Goal: Information Seeking & Learning: Learn about a topic

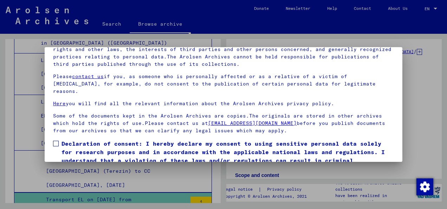
scroll to position [56, 0]
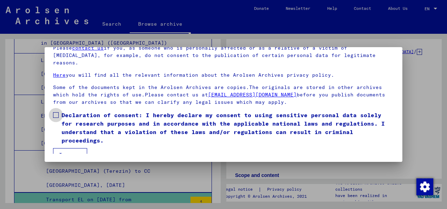
click at [56, 112] on span at bounding box center [56, 115] width 6 height 6
click at [77, 148] on button "I agree" at bounding box center [70, 154] width 34 height 13
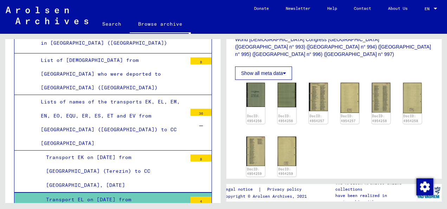
scroll to position [211, 0]
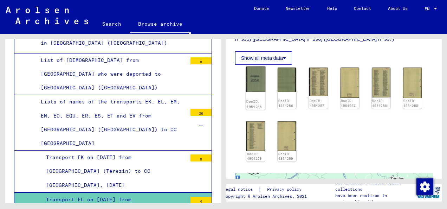
click at [256, 83] on img at bounding box center [256, 78] width 20 height 25
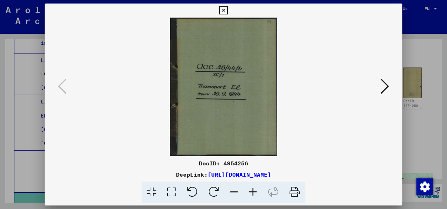
click at [385, 87] on icon at bounding box center [385, 86] width 8 height 17
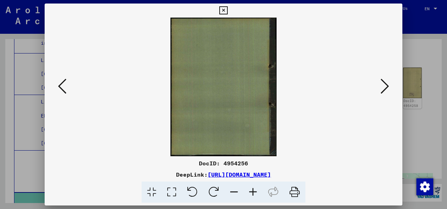
click at [385, 87] on icon at bounding box center [385, 86] width 8 height 17
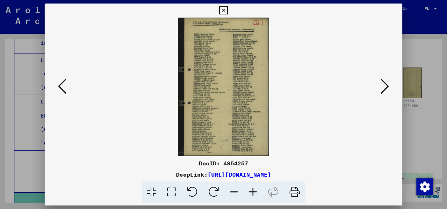
click at [219, 82] on img at bounding box center [224, 87] width 310 height 139
click at [253, 190] on icon at bounding box center [253, 192] width 19 height 21
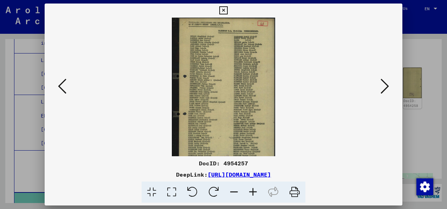
click at [253, 190] on icon at bounding box center [253, 192] width 19 height 21
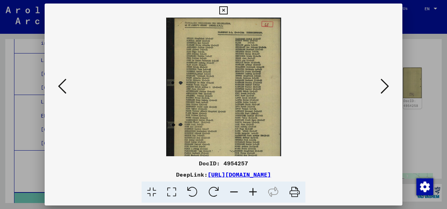
click at [253, 190] on icon at bounding box center [253, 192] width 19 height 21
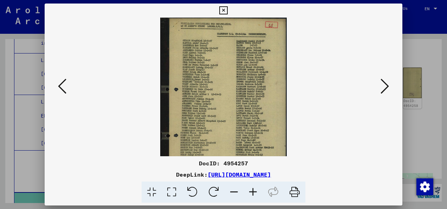
click at [253, 190] on icon at bounding box center [253, 192] width 19 height 21
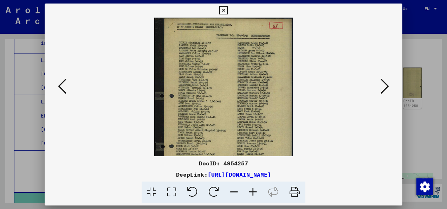
click at [253, 190] on icon at bounding box center [253, 192] width 19 height 21
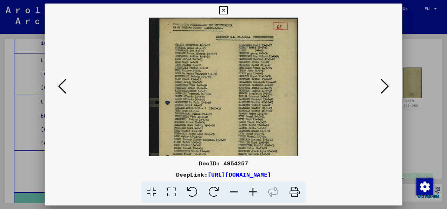
click at [253, 190] on icon at bounding box center [253, 192] width 19 height 21
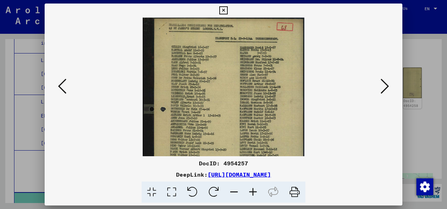
click at [253, 190] on icon at bounding box center [253, 192] width 19 height 21
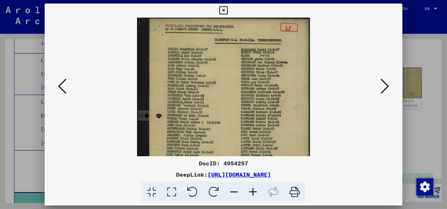
click at [253, 190] on icon at bounding box center [253, 192] width 19 height 21
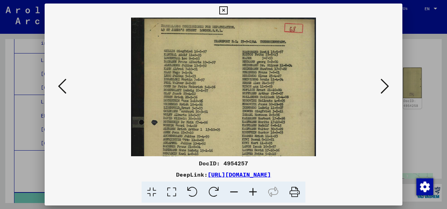
click at [253, 190] on icon at bounding box center [253, 192] width 19 height 21
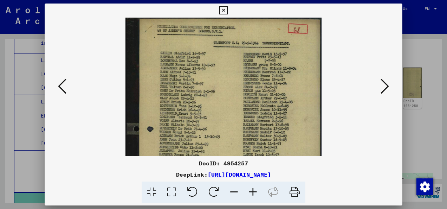
click at [253, 190] on icon at bounding box center [253, 192] width 19 height 21
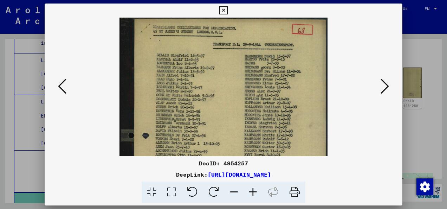
click at [253, 190] on icon at bounding box center [253, 192] width 19 height 21
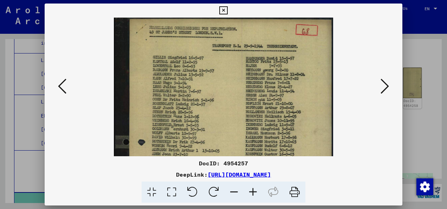
click at [253, 190] on icon at bounding box center [253, 192] width 19 height 21
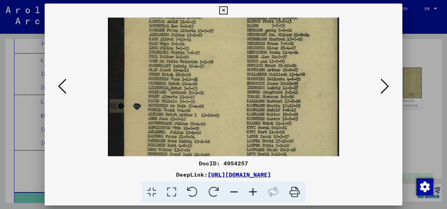
drag, startPoint x: 260, startPoint y: 103, endPoint x: 260, endPoint y: 63, distance: 40.5
click at [260, 63] on img at bounding box center [223, 150] width 231 height 350
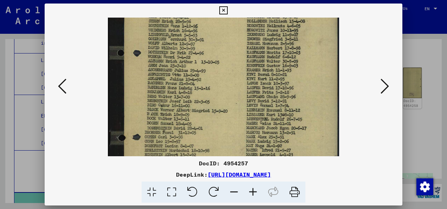
drag, startPoint x: 255, startPoint y: 122, endPoint x: 255, endPoint y: 72, distance: 50.7
click at [255, 72] on img at bounding box center [223, 97] width 231 height 350
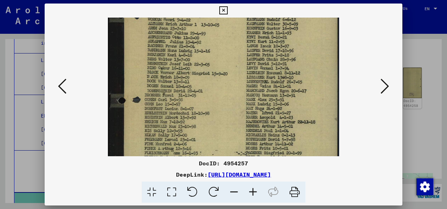
scroll to position [133, 0]
drag, startPoint x: 258, startPoint y: 119, endPoint x: 258, endPoint y: 84, distance: 35.2
click at [258, 84] on img at bounding box center [223, 59] width 231 height 350
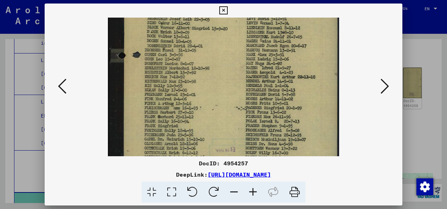
drag, startPoint x: 215, startPoint y: 113, endPoint x: 222, endPoint y: 70, distance: 44.2
click at [222, 70] on img at bounding box center [223, 15] width 231 height 350
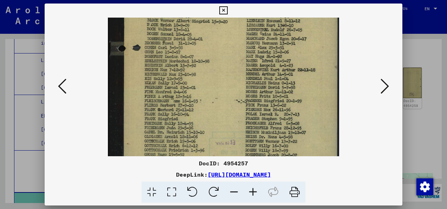
drag, startPoint x: 209, startPoint y: 118, endPoint x: 209, endPoint y: 112, distance: 6.3
click at [209, 112] on img at bounding box center [223, 8] width 231 height 350
click at [172, 93] on img at bounding box center [223, 8] width 231 height 350
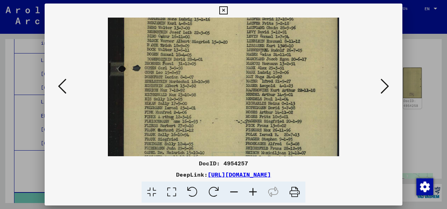
scroll to position [160, 0]
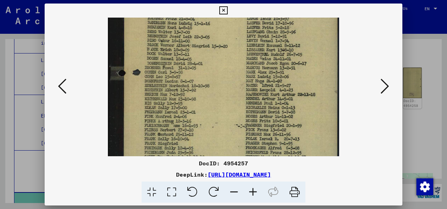
drag, startPoint x: 173, startPoint y: 84, endPoint x: 179, endPoint y: 109, distance: 25.9
click at [179, 109] on img at bounding box center [223, 32] width 231 height 350
click at [183, 90] on img at bounding box center [223, 32] width 231 height 350
click at [250, 190] on icon at bounding box center [253, 192] width 19 height 21
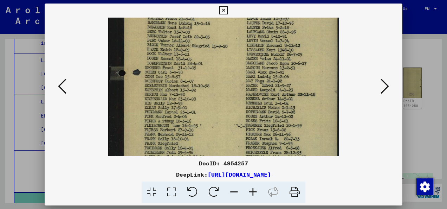
click at [250, 190] on icon at bounding box center [253, 192] width 19 height 21
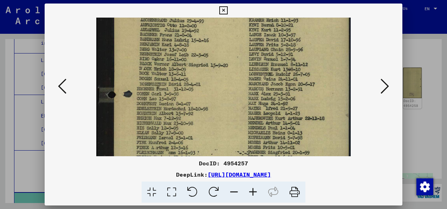
click at [250, 190] on icon at bounding box center [253, 192] width 19 height 21
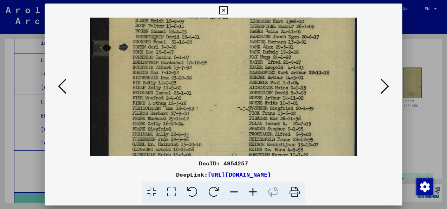
drag, startPoint x: 205, startPoint y: 107, endPoint x: 218, endPoint y: 51, distance: 57.5
click at [218, 51] on img at bounding box center [223, 0] width 266 height 402
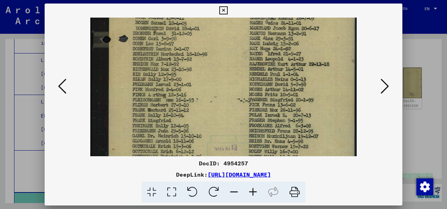
scroll to position [227, 0]
drag, startPoint x: 206, startPoint y: 97, endPoint x: 208, endPoint y: 89, distance: 8.4
click at [254, 190] on icon at bounding box center [253, 192] width 19 height 21
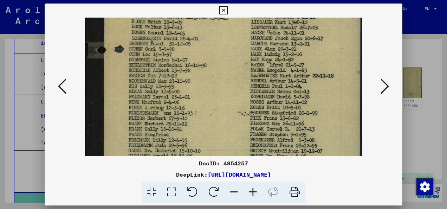
click at [254, 190] on icon at bounding box center [253, 192] width 19 height 21
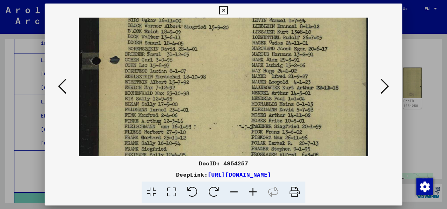
click at [254, 190] on icon at bounding box center [253, 192] width 19 height 21
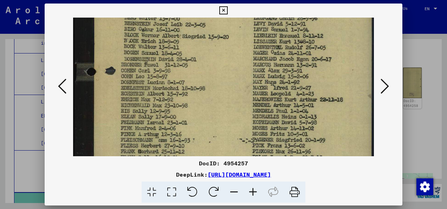
click at [254, 190] on icon at bounding box center [253, 192] width 19 height 21
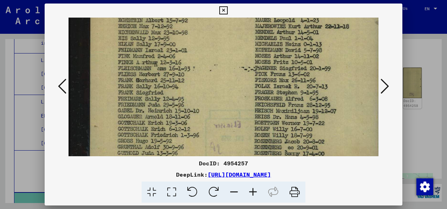
drag, startPoint x: 187, startPoint y: 127, endPoint x: 200, endPoint y: 49, distance: 79.1
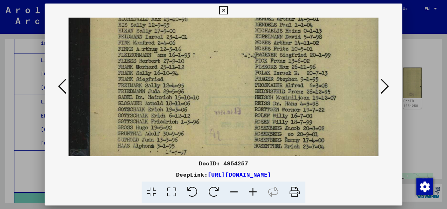
scroll to position [334, 0]
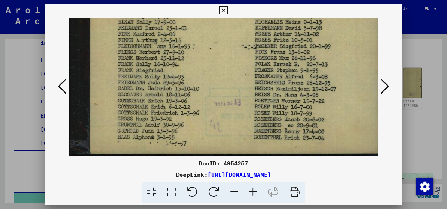
drag, startPoint x: 211, startPoint y: 115, endPoint x: 217, endPoint y: 73, distance: 42.7
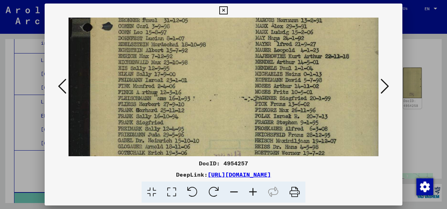
drag, startPoint x: 243, startPoint y: 57, endPoint x: 252, endPoint y: 110, distance: 53.8
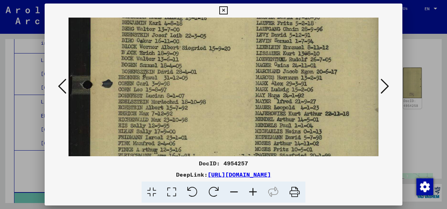
drag, startPoint x: 250, startPoint y: 69, endPoint x: 256, endPoint y: 122, distance: 53.1
click at [256, 122] on img at bounding box center [225, 29] width 313 height 473
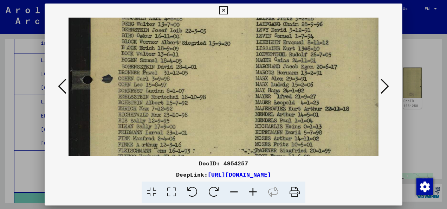
scroll to position [233, 0]
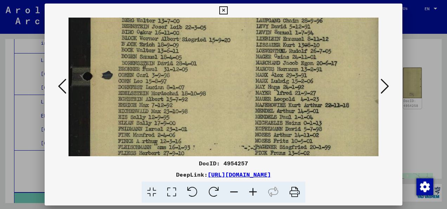
drag, startPoint x: 258, startPoint y: 63, endPoint x: 265, endPoint y: 56, distance: 9.5
click at [265, 56] on img at bounding box center [225, 20] width 313 height 473
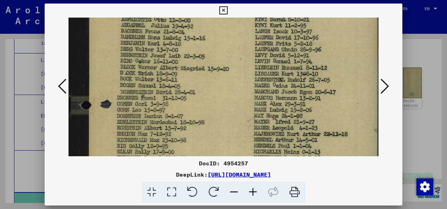
drag, startPoint x: 261, startPoint y: 88, endPoint x: 260, endPoint y: 118, distance: 29.9
click at [260, 118] on img at bounding box center [223, 49] width 313 height 473
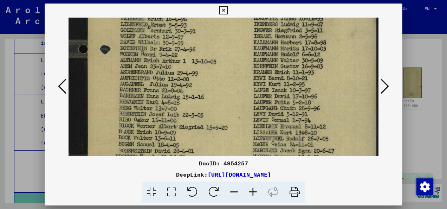
drag, startPoint x: 277, startPoint y: 67, endPoint x: 274, endPoint y: 127, distance: 59.5
click at [274, 127] on img at bounding box center [222, 108] width 313 height 473
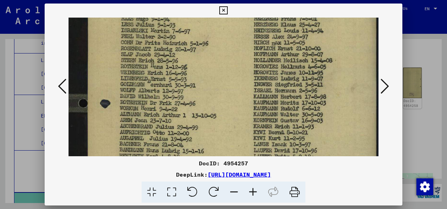
drag, startPoint x: 279, startPoint y: 61, endPoint x: 279, endPoint y: 118, distance: 57.0
click at [279, 118] on img at bounding box center [222, 162] width 313 height 473
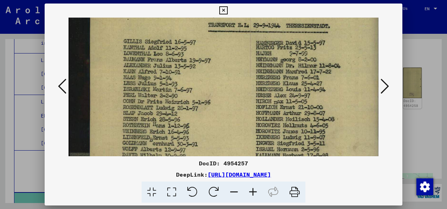
drag, startPoint x: 279, startPoint y: 54, endPoint x: 282, endPoint y: 104, distance: 49.7
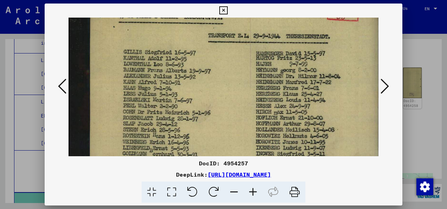
scroll to position [13, 1]
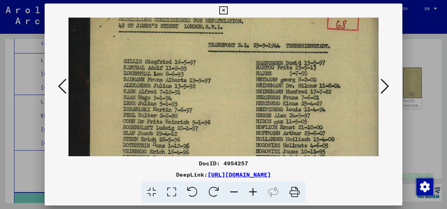
drag, startPoint x: 279, startPoint y: 57, endPoint x: 279, endPoint y: 77, distance: 20.4
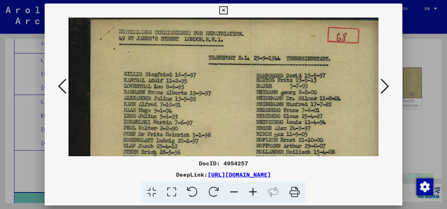
scroll to position [0, 0]
drag, startPoint x: 281, startPoint y: 113, endPoint x: 282, endPoint y: 129, distance: 16.2
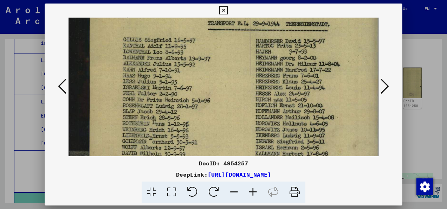
scroll to position [38, 1]
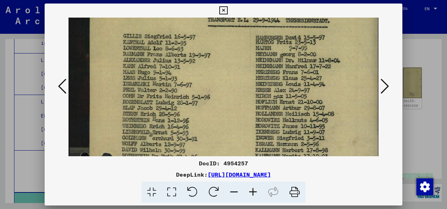
drag, startPoint x: 250, startPoint y: 99, endPoint x: 249, endPoint y: 62, distance: 36.9
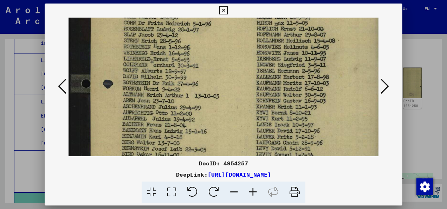
drag, startPoint x: 267, startPoint y: 115, endPoint x: 272, endPoint y: 57, distance: 58.6
click at [272, 44] on img at bounding box center [225, 142] width 313 height 473
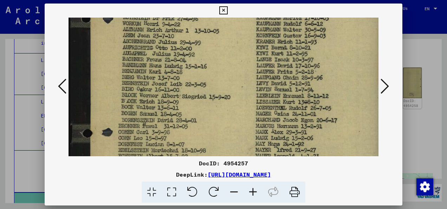
drag, startPoint x: 271, startPoint y: 105, endPoint x: 274, endPoint y: 54, distance: 50.8
click at [274, 54] on img at bounding box center [225, 77] width 313 height 473
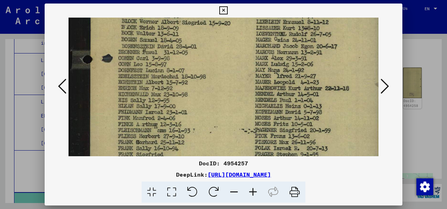
drag, startPoint x: 274, startPoint y: 131, endPoint x: 274, endPoint y: 70, distance: 60.2
click at [274, 57] on img at bounding box center [225, 3] width 313 height 473
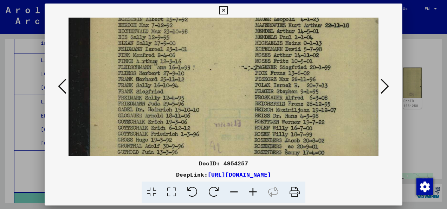
drag, startPoint x: 273, startPoint y: 136, endPoint x: 278, endPoint y: 78, distance: 58.6
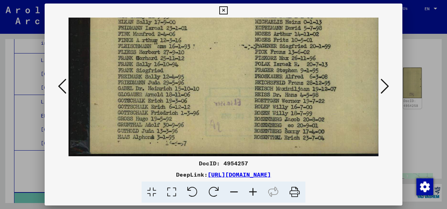
drag, startPoint x: 283, startPoint y: 129, endPoint x: 288, endPoint y: 65, distance: 64.9
click at [386, 84] on icon at bounding box center [385, 86] width 8 height 17
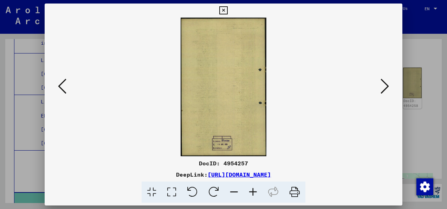
scroll to position [0, 0]
click at [386, 87] on icon at bounding box center [385, 86] width 8 height 17
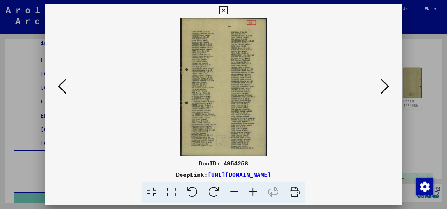
click at [256, 191] on icon at bounding box center [253, 192] width 19 height 21
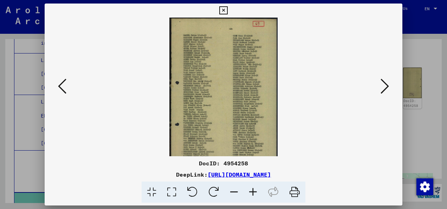
click at [256, 191] on icon at bounding box center [253, 192] width 19 height 21
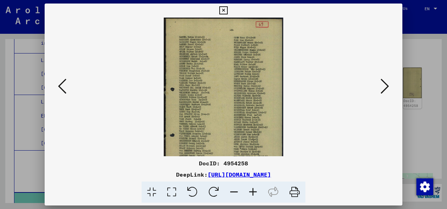
click at [256, 191] on icon at bounding box center [253, 192] width 19 height 21
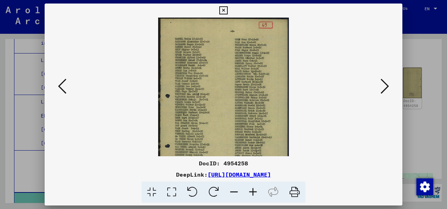
click at [256, 191] on icon at bounding box center [253, 192] width 19 height 21
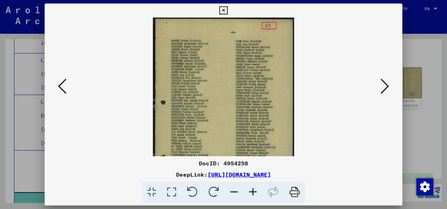
click at [256, 191] on icon at bounding box center [253, 192] width 19 height 21
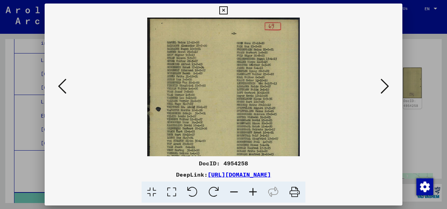
click at [256, 191] on icon at bounding box center [253, 192] width 19 height 21
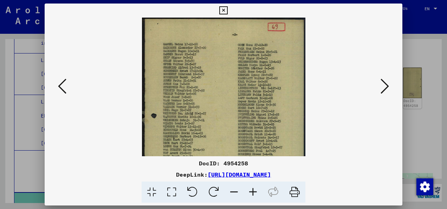
click at [256, 191] on icon at bounding box center [253, 192] width 19 height 21
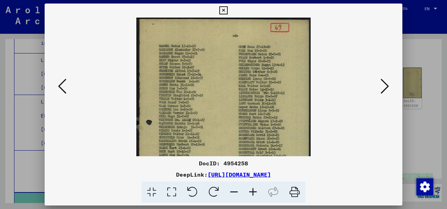
click at [256, 191] on icon at bounding box center [253, 192] width 19 height 21
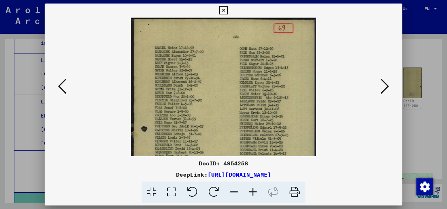
click at [256, 191] on icon at bounding box center [253, 192] width 19 height 21
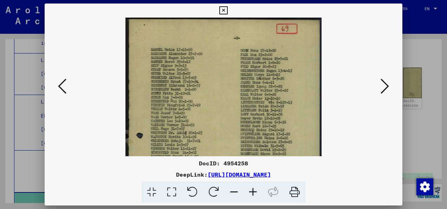
click at [256, 191] on icon at bounding box center [253, 192] width 19 height 21
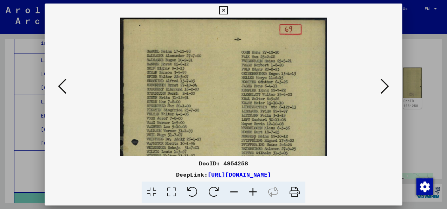
click at [256, 191] on icon at bounding box center [253, 192] width 19 height 21
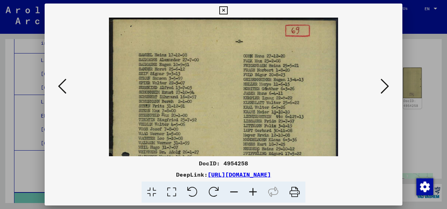
click at [256, 191] on icon at bounding box center [253, 192] width 19 height 21
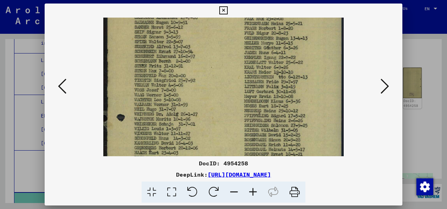
drag, startPoint x: 170, startPoint y: 113, endPoint x: 172, endPoint y: 71, distance: 42.6
click at [172, 71] on img at bounding box center [223, 165] width 241 height 385
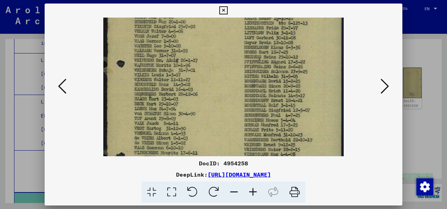
drag, startPoint x: 177, startPoint y: 113, endPoint x: 180, endPoint y: 60, distance: 52.9
click at [180, 60] on img at bounding box center [223, 111] width 241 height 385
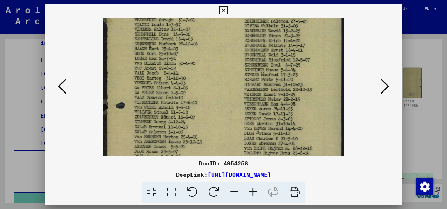
drag, startPoint x: 175, startPoint y: 117, endPoint x: 180, endPoint y: 67, distance: 49.8
click at [180, 67] on img at bounding box center [223, 61] width 241 height 385
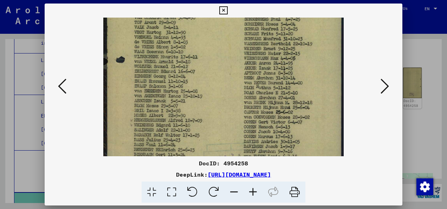
drag, startPoint x: 179, startPoint y: 111, endPoint x: 182, endPoint y: 68, distance: 42.7
click at [182, 68] on img at bounding box center [223, 15] width 241 height 385
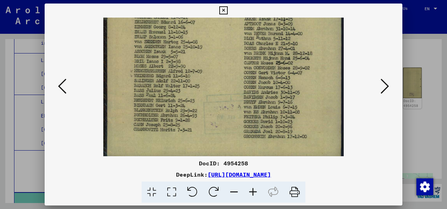
scroll to position [246, 0]
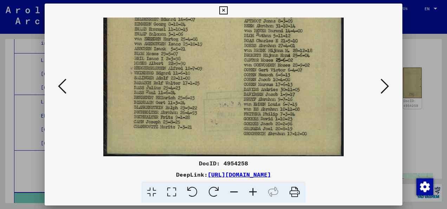
drag, startPoint x: 185, startPoint y: 113, endPoint x: 189, endPoint y: 61, distance: 52.2
click at [254, 192] on icon at bounding box center [253, 192] width 19 height 21
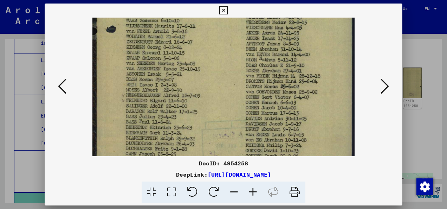
click at [254, 192] on icon at bounding box center [253, 192] width 19 height 21
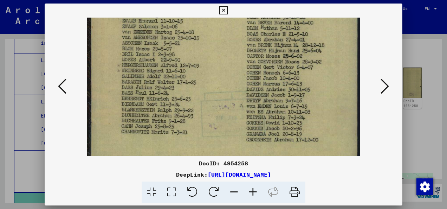
scroll to position [299, 0]
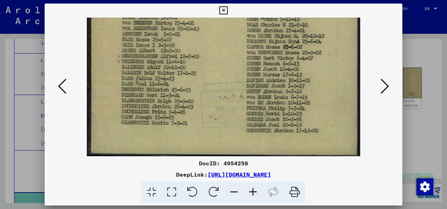
drag, startPoint x: 199, startPoint y: 122, endPoint x: 201, endPoint y: 64, distance: 58.4
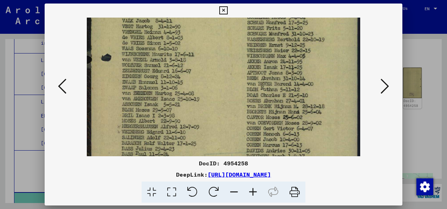
drag, startPoint x: 247, startPoint y: 59, endPoint x: 197, endPoint y: 130, distance: 87.1
click at [197, 130] on img at bounding box center [224, 8] width 274 height 438
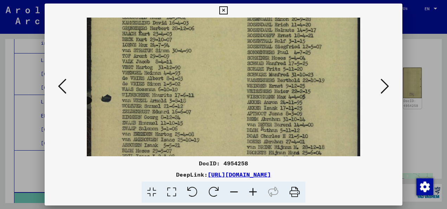
drag, startPoint x: 276, startPoint y: 66, endPoint x: 269, endPoint y: 108, distance: 42.0
click at [269, 108] on img at bounding box center [224, 49] width 274 height 438
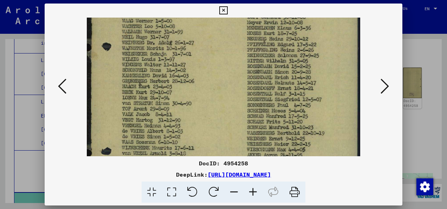
drag, startPoint x: 286, startPoint y: 59, endPoint x: 286, endPoint y: 113, distance: 53.5
click at [286, 113] on img at bounding box center [224, 102] width 274 height 438
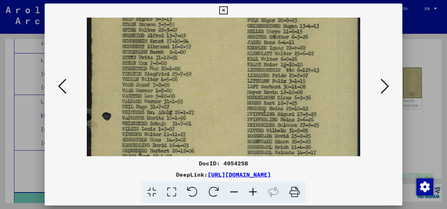
drag, startPoint x: 294, startPoint y: 53, endPoint x: 291, endPoint y: 123, distance: 70.1
click at [291, 123] on img at bounding box center [224, 171] width 274 height 438
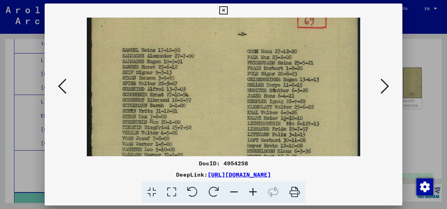
drag, startPoint x: 292, startPoint y: 54, endPoint x: 292, endPoint y: 109, distance: 54.9
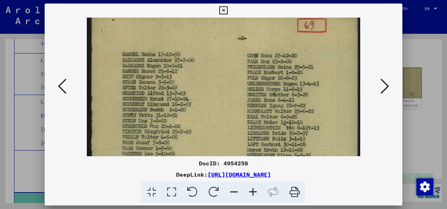
scroll to position [7, 0]
drag
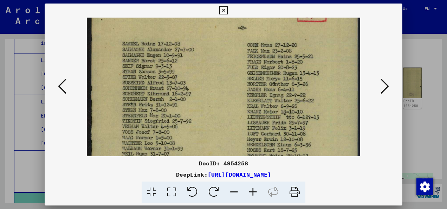
scroll to position [21, 0]
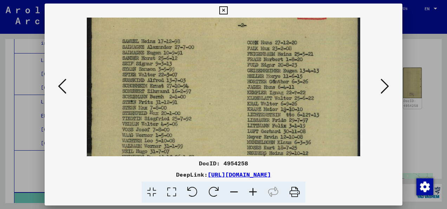
drag, startPoint x: 288, startPoint y: 90, endPoint x: 288, endPoint y: 78, distance: 12.0
click at [253, 191] on icon at bounding box center [253, 192] width 19 height 21
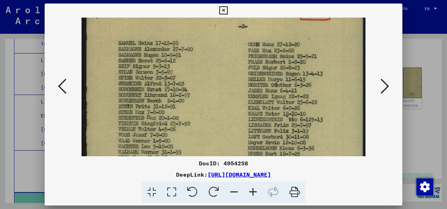
click at [253, 191] on icon at bounding box center [253, 192] width 19 height 21
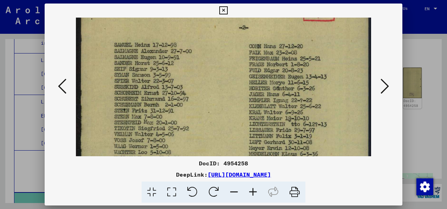
click at [253, 191] on icon at bounding box center [253, 192] width 19 height 21
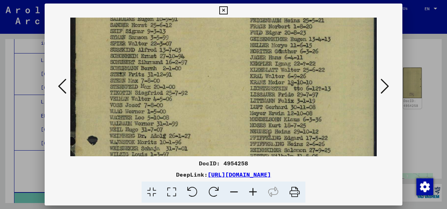
click at [290, 91] on img at bounding box center [223, 201] width 306 height 490
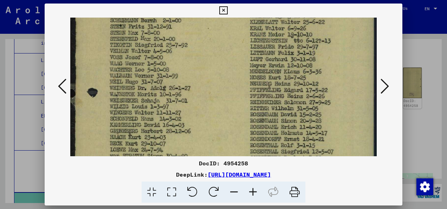
click at [286, 81] on img at bounding box center [223, 154] width 306 height 490
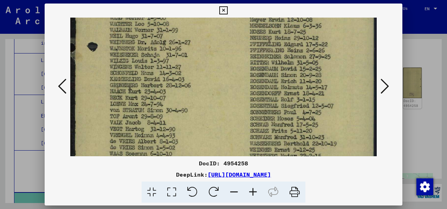
click at [289, 70] on img at bounding box center [223, 108] width 306 height 490
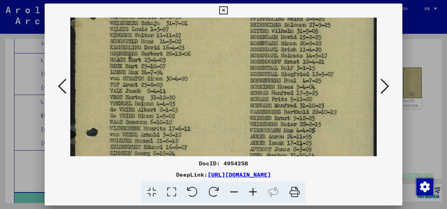
click at [289, 70] on img at bounding box center [223, 76] width 306 height 490
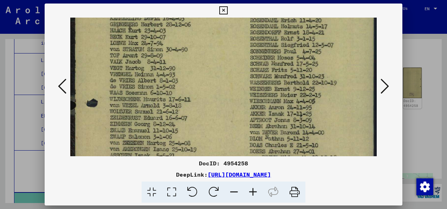
click at [290, 72] on img at bounding box center [223, 47] width 306 height 490
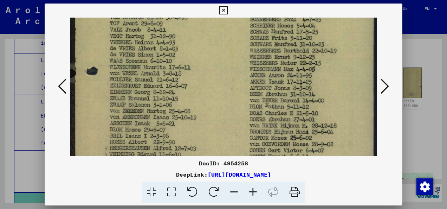
click at [289, 71] on img at bounding box center [223, 15] width 306 height 490
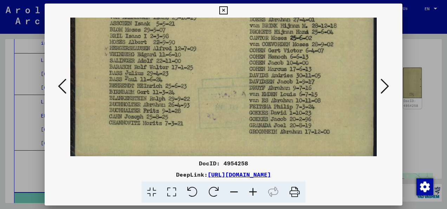
scroll to position [348, 0]
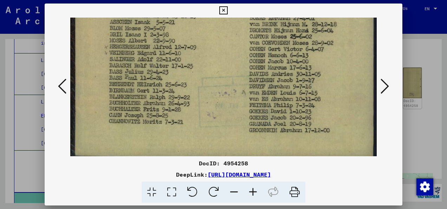
scroll to position [352, 0]
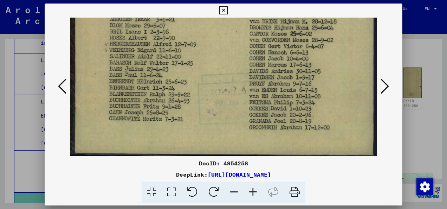
click at [384, 85] on icon at bounding box center [385, 86] width 8 height 17
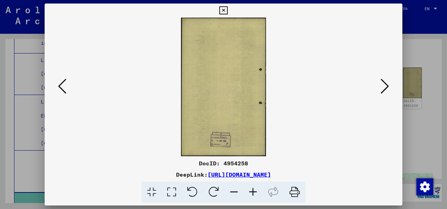
click at [384, 85] on icon at bounding box center [385, 86] width 8 height 17
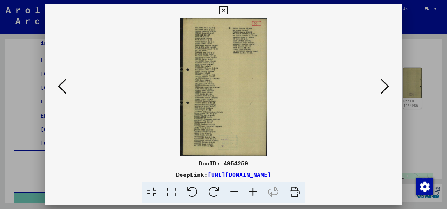
click at [251, 191] on icon at bounding box center [253, 192] width 19 height 21
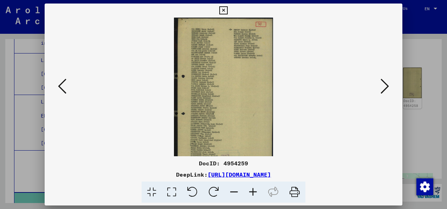
click at [251, 191] on icon at bounding box center [253, 192] width 19 height 21
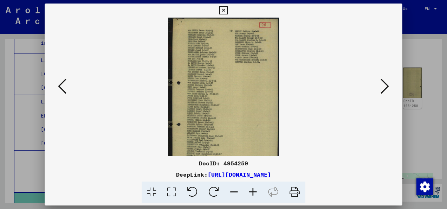
click at [251, 191] on icon at bounding box center [253, 192] width 19 height 21
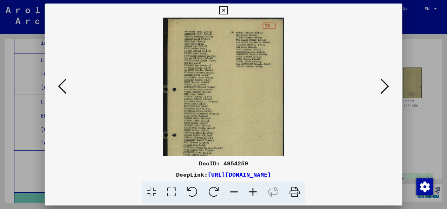
click at [251, 191] on icon at bounding box center [253, 192] width 19 height 21
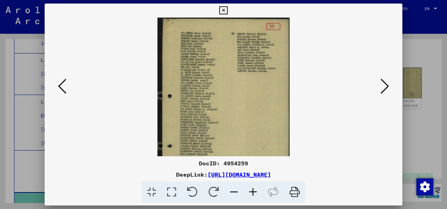
click at [251, 191] on icon at bounding box center [253, 192] width 19 height 21
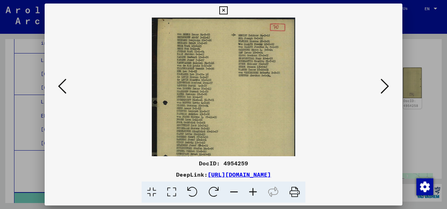
click at [251, 191] on icon at bounding box center [253, 192] width 19 height 21
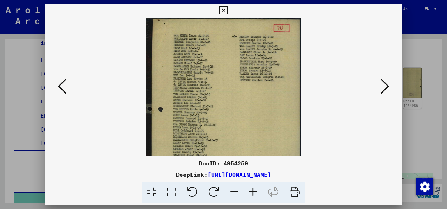
click at [251, 191] on icon at bounding box center [253, 192] width 19 height 21
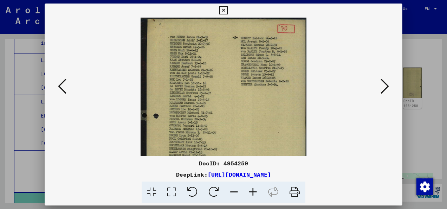
click at [251, 191] on icon at bounding box center [253, 192] width 19 height 21
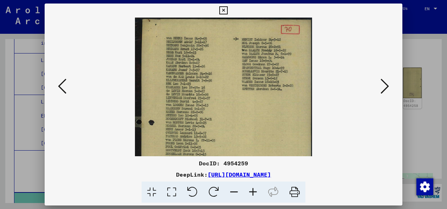
click at [251, 191] on icon at bounding box center [253, 192] width 19 height 21
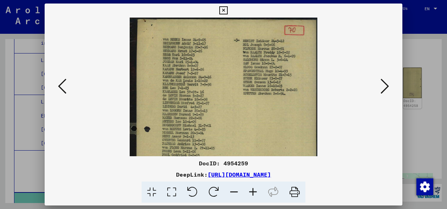
click at [251, 191] on icon at bounding box center [253, 192] width 19 height 21
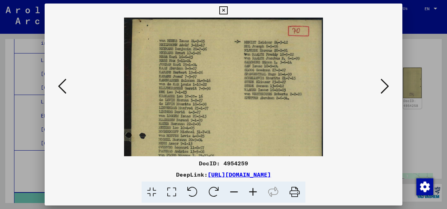
click at [251, 191] on icon at bounding box center [253, 192] width 19 height 21
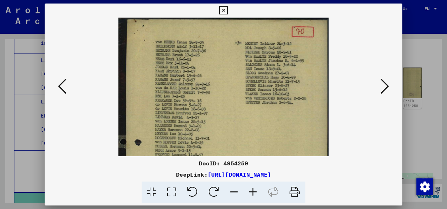
click at [251, 191] on icon at bounding box center [253, 192] width 19 height 21
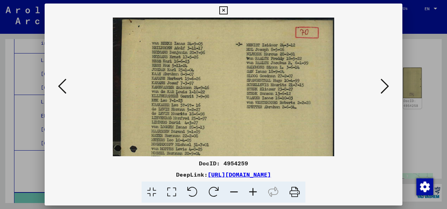
click at [251, 191] on icon at bounding box center [253, 192] width 19 height 21
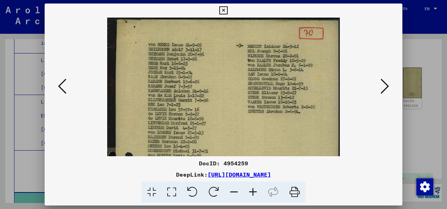
click at [251, 191] on icon at bounding box center [253, 192] width 19 height 21
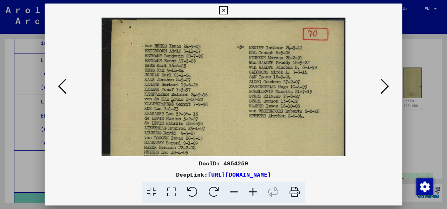
click at [251, 191] on icon at bounding box center [253, 192] width 19 height 21
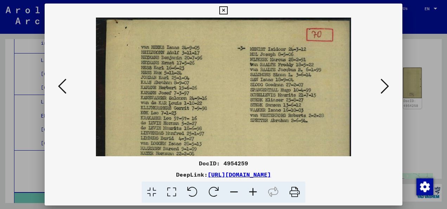
click at [251, 191] on icon at bounding box center [253, 192] width 19 height 21
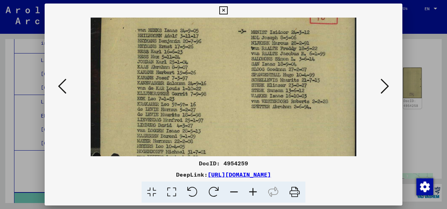
drag, startPoint x: 134, startPoint y: 120, endPoint x: 138, endPoint y: 102, distance: 18.1
click at [138, 102] on img at bounding box center [224, 209] width 266 height 420
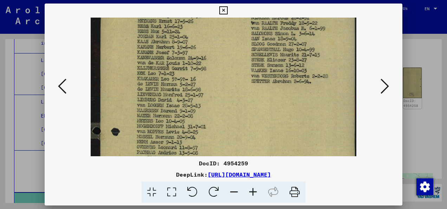
scroll to position [51, 0]
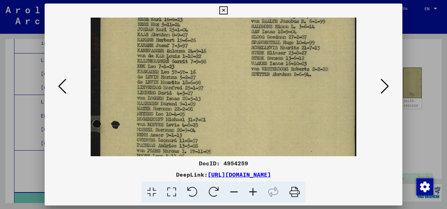
click at [162, 87] on img at bounding box center [224, 177] width 266 height 420
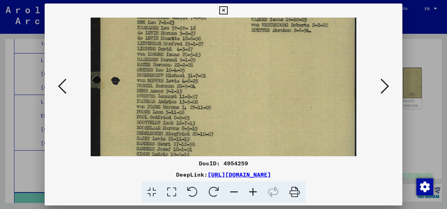
click at [179, 68] on img at bounding box center [224, 133] width 266 height 420
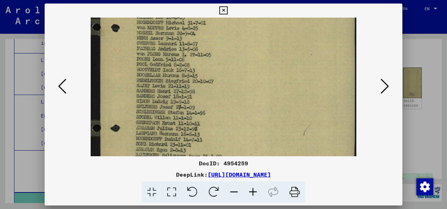
drag, startPoint x: 180, startPoint y: 110, endPoint x: 189, endPoint y: 58, distance: 52.9
click at [189, 58] on img at bounding box center [224, 80] width 266 height 420
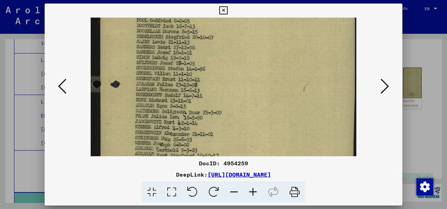
drag, startPoint x: 187, startPoint y: 110, endPoint x: 194, endPoint y: 68, distance: 42.5
click at [194, 68] on img at bounding box center [224, 36] width 266 height 420
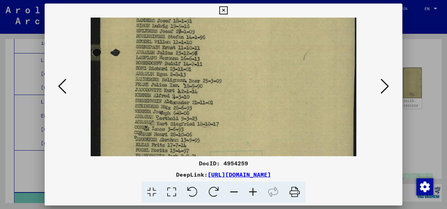
drag, startPoint x: 194, startPoint y: 105, endPoint x: 199, endPoint y: 74, distance: 31.3
click at [199, 74] on img at bounding box center [224, 5] width 266 height 420
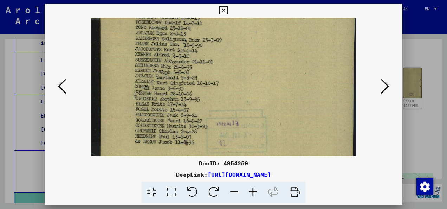
scroll to position [265, 0]
drag, startPoint x: 198, startPoint y: 115, endPoint x: 203, endPoint y: 74, distance: 41.1
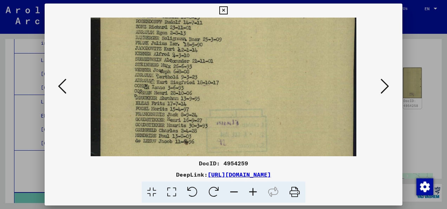
click at [253, 191] on icon at bounding box center [253, 192] width 19 height 21
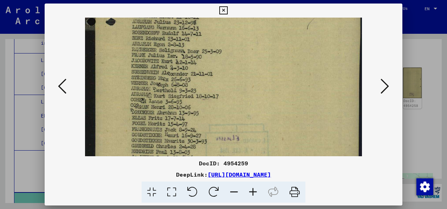
click at [253, 191] on icon at bounding box center [253, 192] width 19 height 21
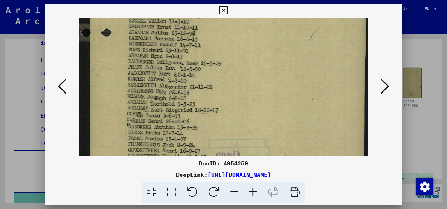
click at [253, 191] on icon at bounding box center [253, 192] width 19 height 21
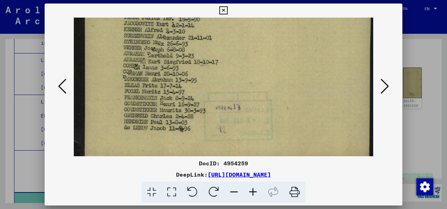
scroll to position [331, 0]
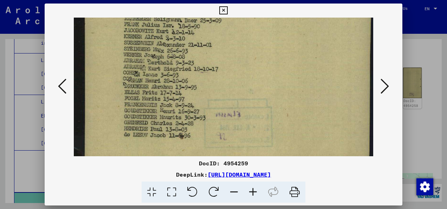
scroll to position [304, 0]
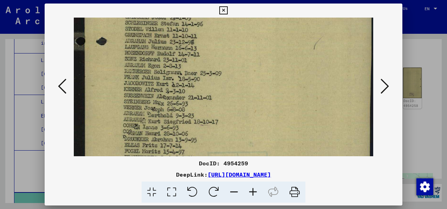
drag, startPoint x: 250, startPoint y: 80, endPoint x: 272, endPoint y: 84, distance: 21.9
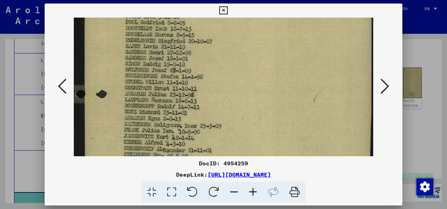
drag, startPoint x: 283, startPoint y: 61, endPoint x: 279, endPoint y: 114, distance: 54.0
click at [279, 114] on img at bounding box center [224, 40] width 300 height 473
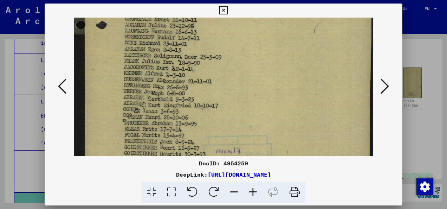
drag, startPoint x: 279, startPoint y: 112, endPoint x: 288, endPoint y: 44, distance: 68.8
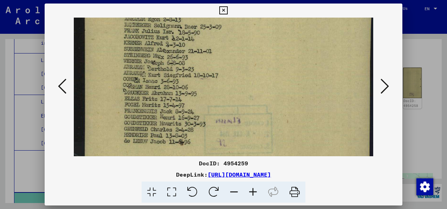
scroll to position [313, 0]
drag, startPoint x: 281, startPoint y: 105, endPoint x: 287, endPoint y: 76, distance: 29.0
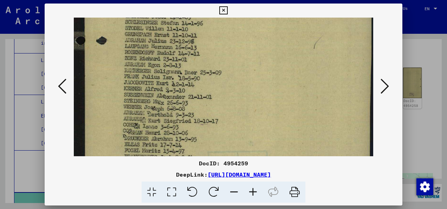
drag, startPoint x: 291, startPoint y: 59, endPoint x: 292, endPoint y: 106, distance: 46.8
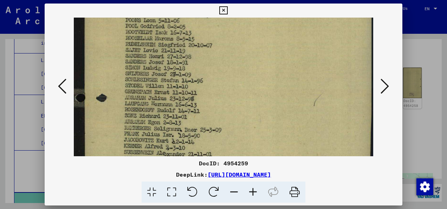
drag, startPoint x: 301, startPoint y: 54, endPoint x: 300, endPoint y: 110, distance: 55.9
click at [300, 112] on img at bounding box center [224, 44] width 300 height 473
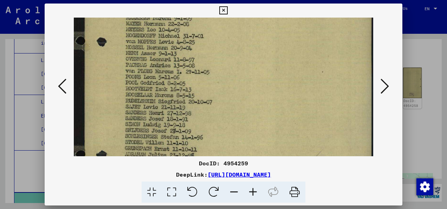
drag, startPoint x: 303, startPoint y: 68, endPoint x: 303, endPoint y: 76, distance: 8.5
click at [300, 124] on img at bounding box center [224, 100] width 300 height 473
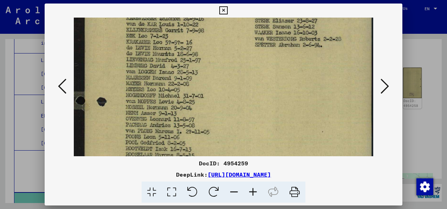
drag, startPoint x: 304, startPoint y: 62, endPoint x: 303, endPoint y: 119, distance: 56.7
click at [303, 120] on img at bounding box center [224, 160] width 300 height 473
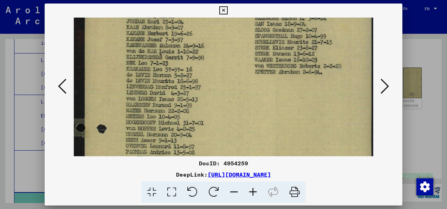
scroll to position [53, 0]
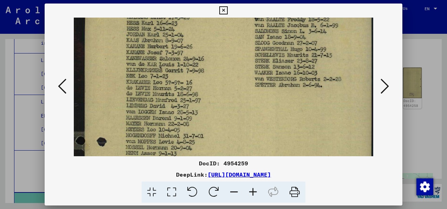
drag, startPoint x: 303, startPoint y: 72, endPoint x: 302, endPoint y: 112, distance: 40.1
click at [302, 112] on img at bounding box center [224, 200] width 300 height 473
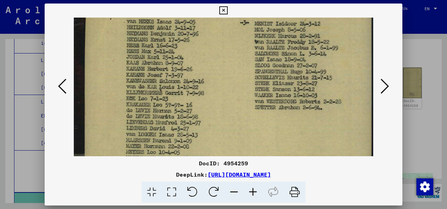
drag, startPoint x: 302, startPoint y: 112, endPoint x: 301, endPoint y: 135, distance: 22.9
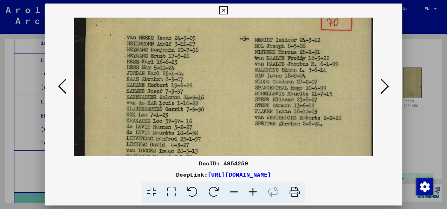
scroll to position [0, 0]
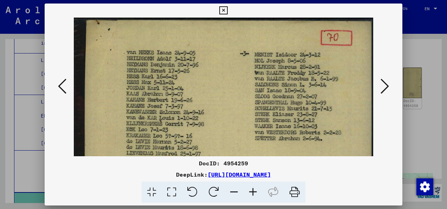
drag, startPoint x: 302, startPoint y: 70, endPoint x: 301, endPoint y: 113, distance: 42.9
click at [388, 86] on icon at bounding box center [385, 86] width 8 height 17
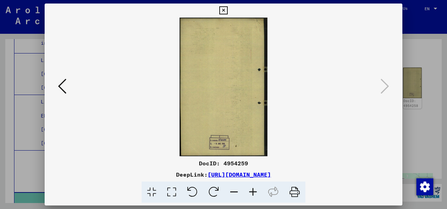
click at [226, 9] on icon at bounding box center [224, 10] width 8 height 8
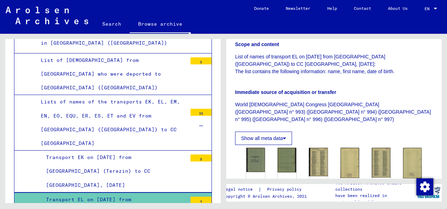
scroll to position [141, 0]
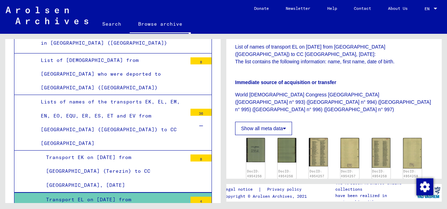
click at [284, 125] on button "Show all meta data" at bounding box center [263, 128] width 57 height 13
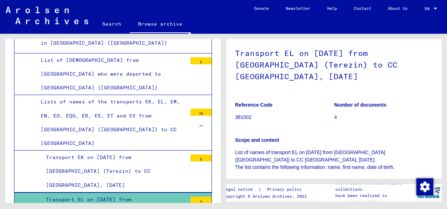
scroll to position [0, 0]
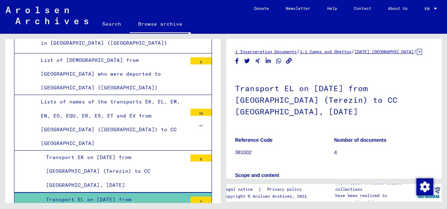
click at [417, 55] on icon at bounding box center [419, 52] width 5 height 6
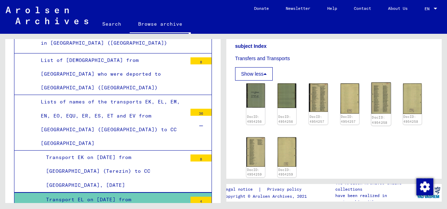
scroll to position [387, 0]
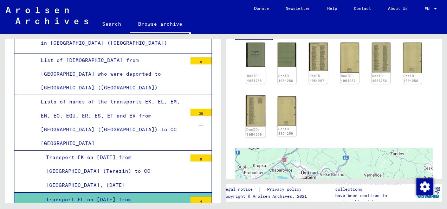
click at [255, 100] on img at bounding box center [256, 110] width 20 height 31
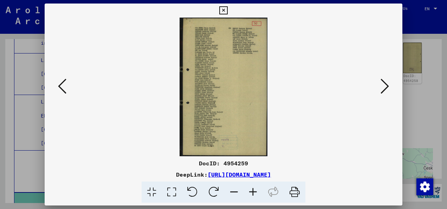
click at [251, 193] on icon at bounding box center [253, 192] width 19 height 21
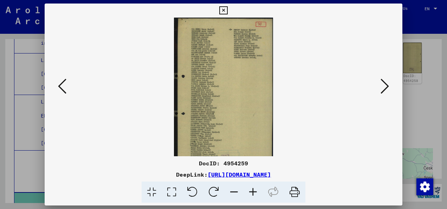
click at [251, 193] on icon at bounding box center [253, 192] width 19 height 21
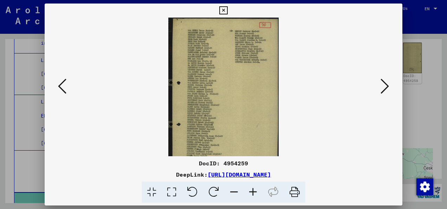
click at [251, 193] on icon at bounding box center [253, 192] width 19 height 21
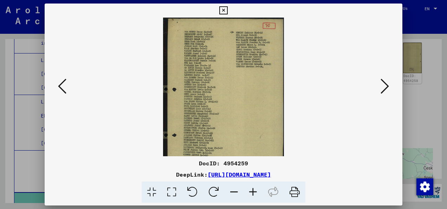
click at [251, 193] on icon at bounding box center [253, 192] width 19 height 21
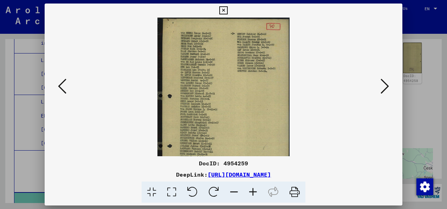
click at [251, 193] on icon at bounding box center [253, 192] width 19 height 21
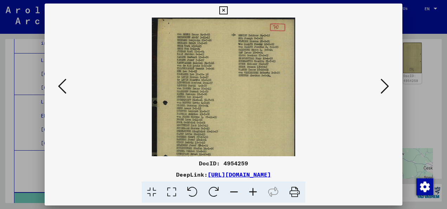
click at [251, 193] on icon at bounding box center [253, 192] width 19 height 21
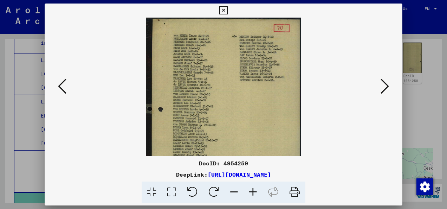
click at [251, 193] on icon at bounding box center [253, 192] width 19 height 21
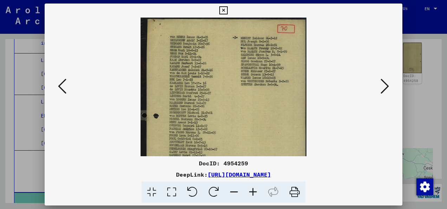
click at [251, 193] on icon at bounding box center [253, 192] width 19 height 21
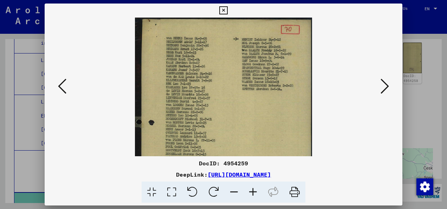
click at [251, 193] on icon at bounding box center [253, 192] width 19 height 21
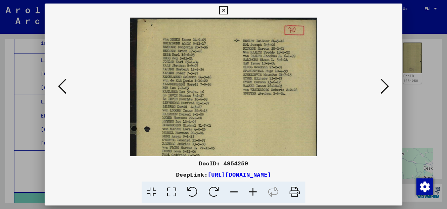
click at [251, 192] on icon at bounding box center [253, 192] width 19 height 21
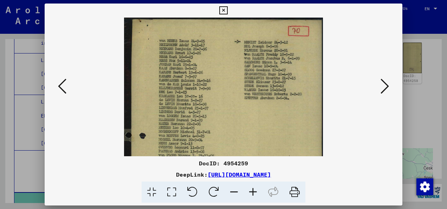
click at [251, 192] on icon at bounding box center [253, 192] width 19 height 21
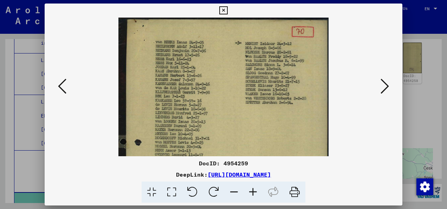
click at [251, 192] on icon at bounding box center [253, 192] width 19 height 21
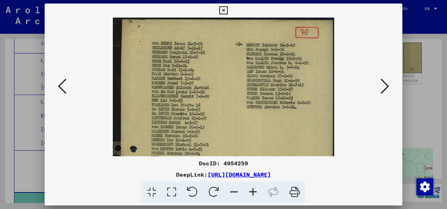
click at [251, 192] on icon at bounding box center [253, 192] width 19 height 21
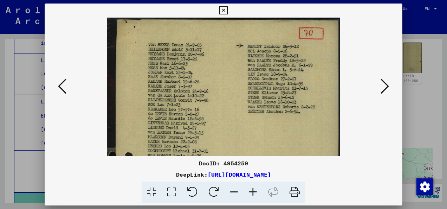
click at [251, 192] on icon at bounding box center [253, 192] width 19 height 21
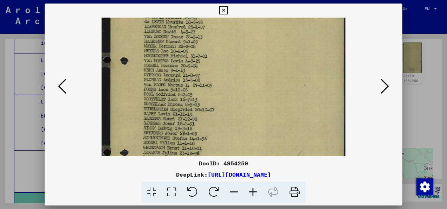
drag, startPoint x: 254, startPoint y: 140, endPoint x: 268, endPoint y: 39, distance: 101.5
click at [268, 39] on img at bounding box center [224, 108] width 244 height 385
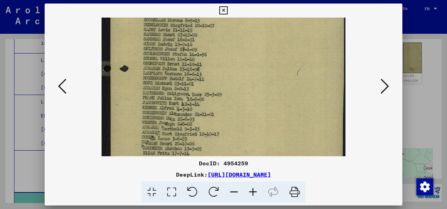
drag, startPoint x: 247, startPoint y: 122, endPoint x: 260, endPoint y: 42, distance: 80.9
click at [260, 42] on img at bounding box center [224, 24] width 244 height 385
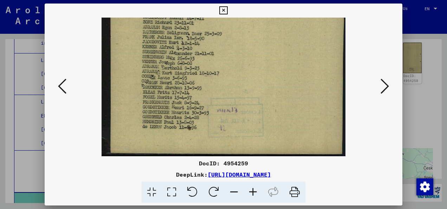
drag, startPoint x: 248, startPoint y: 125, endPoint x: 260, endPoint y: 61, distance: 65.1
click at [254, 191] on icon at bounding box center [253, 192] width 19 height 21
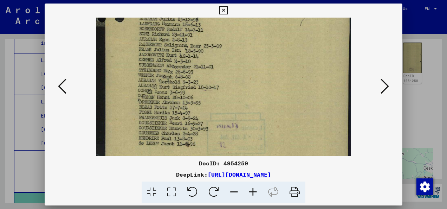
click at [254, 191] on icon at bounding box center [253, 192] width 19 height 21
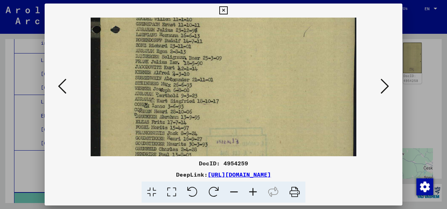
click at [254, 191] on icon at bounding box center [253, 192] width 19 height 21
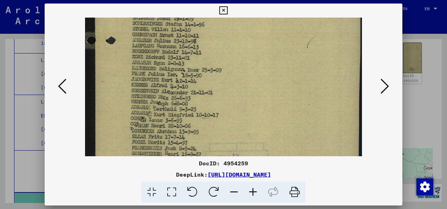
click at [254, 191] on icon at bounding box center [253, 192] width 19 height 21
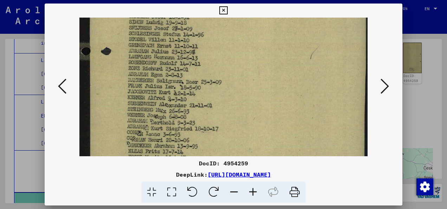
click at [254, 191] on icon at bounding box center [253, 192] width 19 height 21
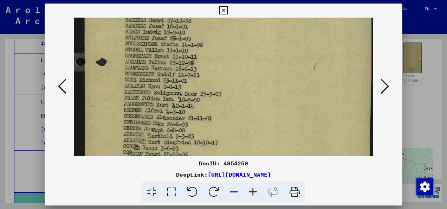
click at [254, 191] on icon at bounding box center [253, 192] width 19 height 21
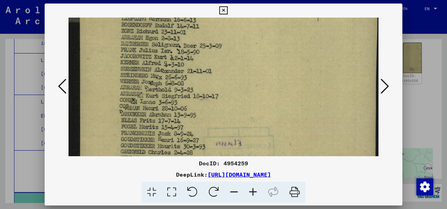
drag, startPoint x: 227, startPoint y: 96, endPoint x: 243, endPoint y: 37, distance: 60.7
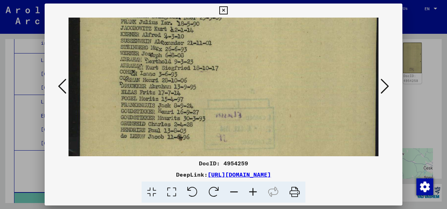
drag, startPoint x: 242, startPoint y: 114, endPoint x: 249, endPoint y: 90, distance: 24.8
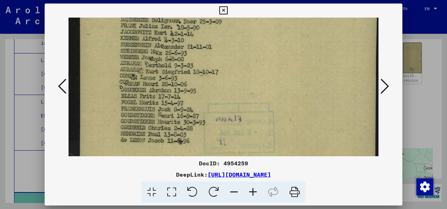
scroll to position [330, 0]
drag, startPoint x: 247, startPoint y: 65, endPoint x: 247, endPoint y: 70, distance: 4.9
drag, startPoint x: 57, startPoint y: 86, endPoint x: 61, endPoint y: 87, distance: 3.6
click at [57, 86] on button at bounding box center [62, 87] width 13 height 20
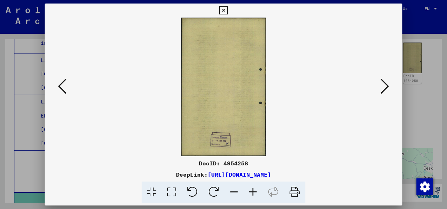
scroll to position [0, 0]
click at [382, 94] on icon at bounding box center [385, 86] width 8 height 17
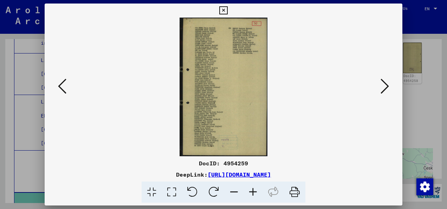
click at [232, 126] on img at bounding box center [224, 87] width 88 height 139
click at [252, 191] on icon at bounding box center [253, 192] width 19 height 21
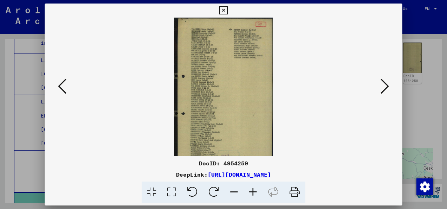
click at [252, 191] on icon at bounding box center [253, 192] width 19 height 21
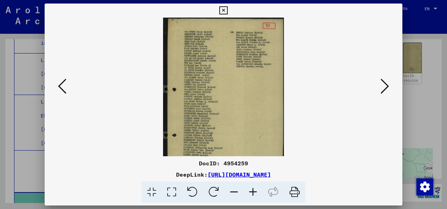
click at [252, 191] on icon at bounding box center [253, 192] width 19 height 21
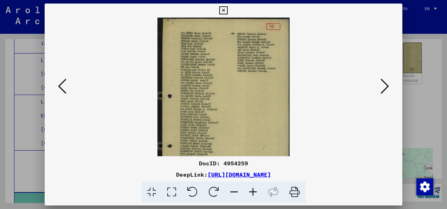
click at [252, 191] on icon at bounding box center [253, 192] width 19 height 21
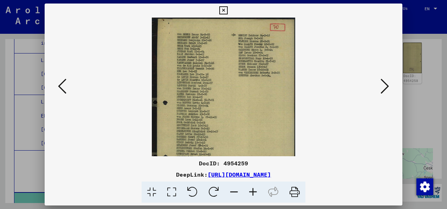
click at [252, 191] on icon at bounding box center [253, 192] width 19 height 21
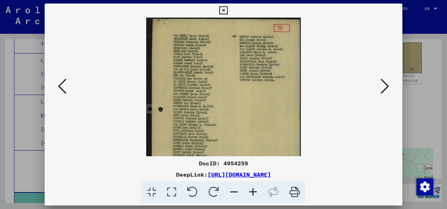
click at [252, 191] on icon at bounding box center [253, 192] width 19 height 21
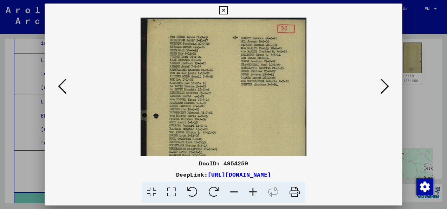
click at [252, 191] on icon at bounding box center [253, 192] width 19 height 21
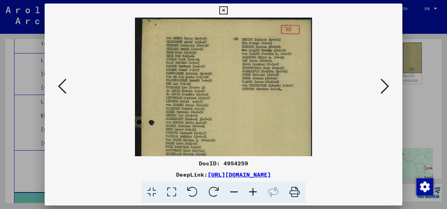
click at [252, 191] on icon at bounding box center [253, 192] width 19 height 21
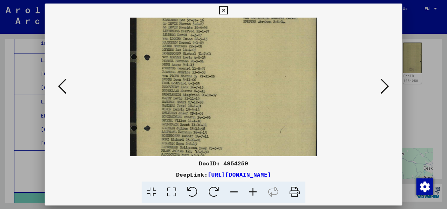
drag, startPoint x: 258, startPoint y: 127, endPoint x: 268, endPoint y: 56, distance: 71.1
click at [268, 56] on img at bounding box center [224, 94] width 188 height 297
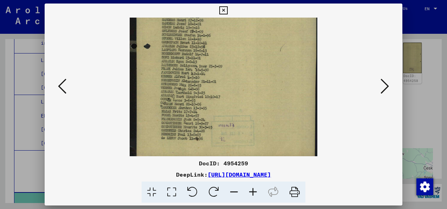
scroll to position [155, 0]
drag, startPoint x: 260, startPoint y: 138, endPoint x: 263, endPoint y: 77, distance: 61.3
click at [266, 56] on img at bounding box center [224, 11] width 188 height 297
click at [254, 191] on icon at bounding box center [253, 192] width 19 height 21
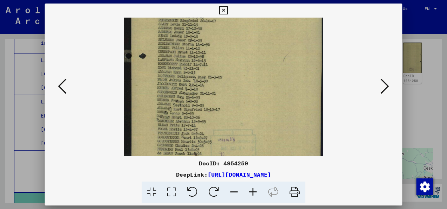
click at [254, 191] on icon at bounding box center [253, 192] width 19 height 21
click at [254, 190] on icon at bounding box center [253, 192] width 19 height 21
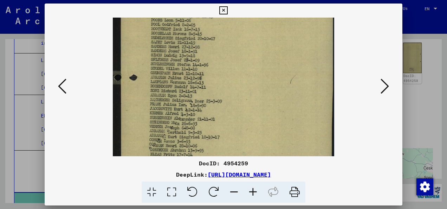
click at [253, 190] on icon at bounding box center [253, 192] width 19 height 21
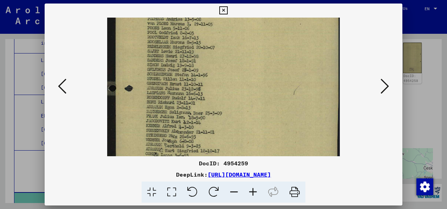
click at [253, 190] on icon at bounding box center [253, 192] width 19 height 21
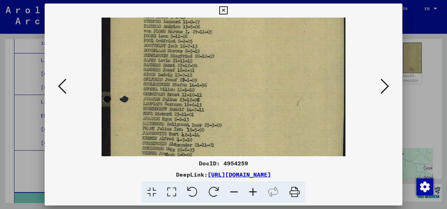
click at [253, 190] on icon at bounding box center [253, 192] width 19 height 21
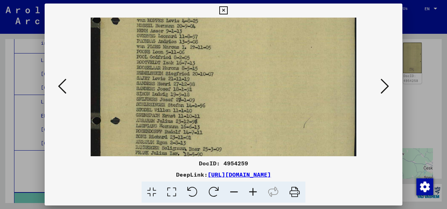
click at [253, 190] on icon at bounding box center [253, 192] width 19 height 21
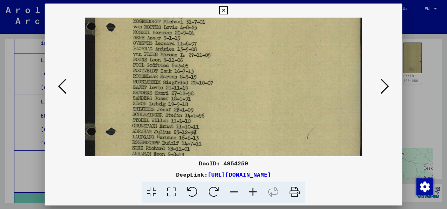
click at [253, 190] on icon at bounding box center [253, 192] width 19 height 21
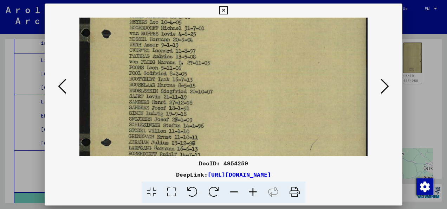
click at [253, 190] on icon at bounding box center [253, 192] width 19 height 21
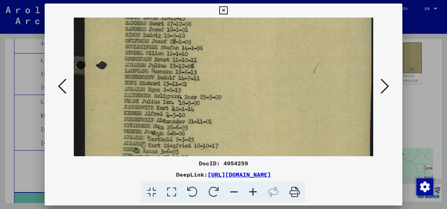
drag, startPoint x: 235, startPoint y: 115, endPoint x: 249, endPoint y: 28, distance: 87.3
click at [249, 28] on img at bounding box center [224, 11] width 300 height 473
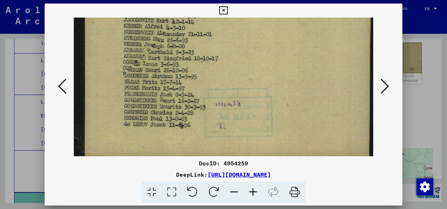
drag, startPoint x: 255, startPoint y: 126, endPoint x: 267, endPoint y: 48, distance: 78.7
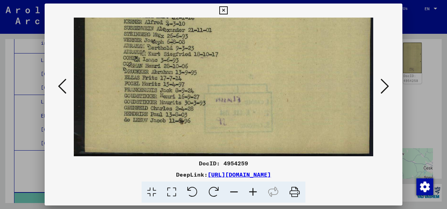
drag, startPoint x: 267, startPoint y: 114, endPoint x: 273, endPoint y: 56, distance: 58.4
drag, startPoint x: 348, startPoint y: 175, endPoint x: 137, endPoint y: 174, distance: 211.1
click at [136, 174] on div "DeepLink: [URL][DOMAIN_NAME]" at bounding box center [224, 174] width 358 height 8
copy link "[URL][DOMAIN_NAME]"
